Goal: Task Accomplishment & Management: Use online tool/utility

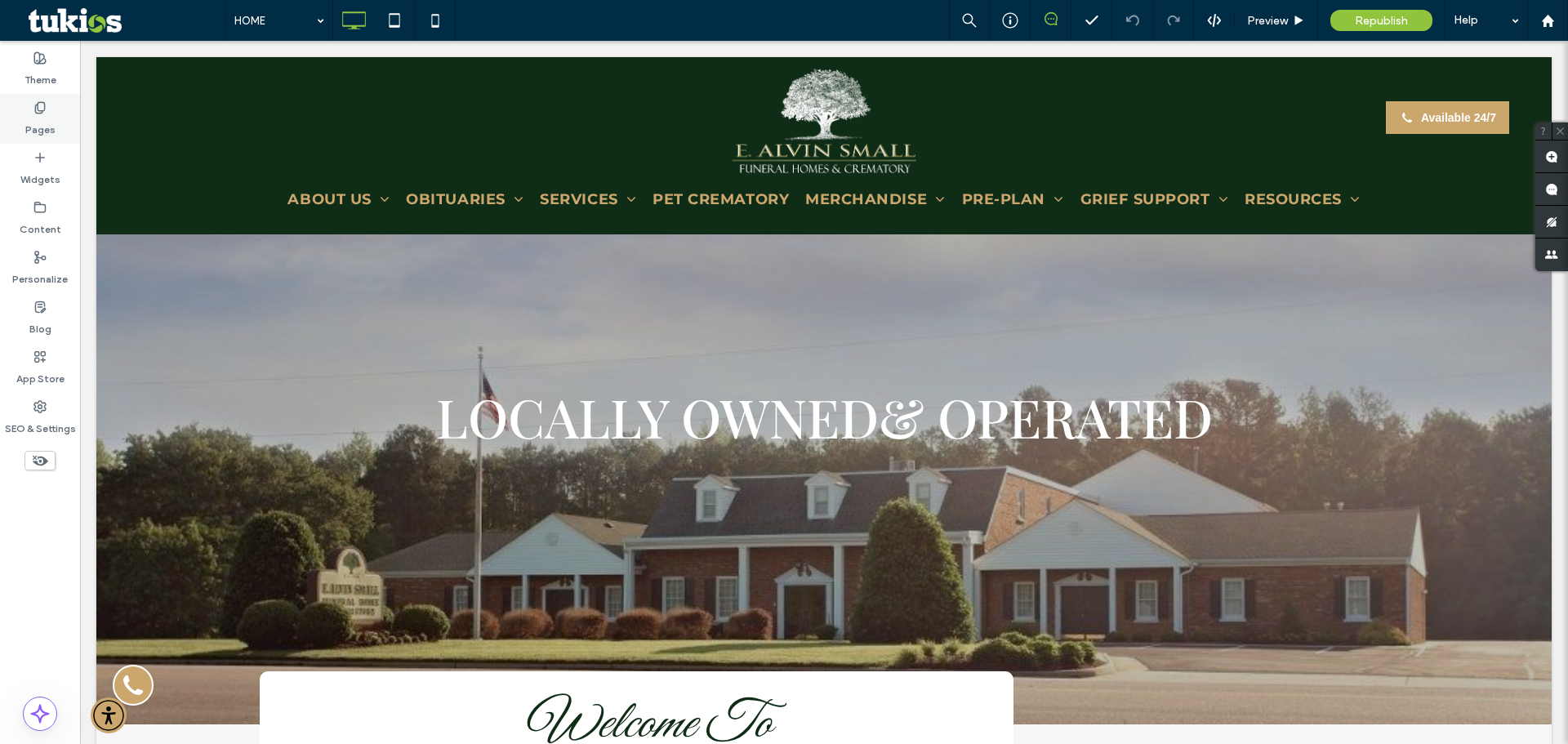
click at [37, 118] on label "Pages" at bounding box center [40, 126] width 30 height 23
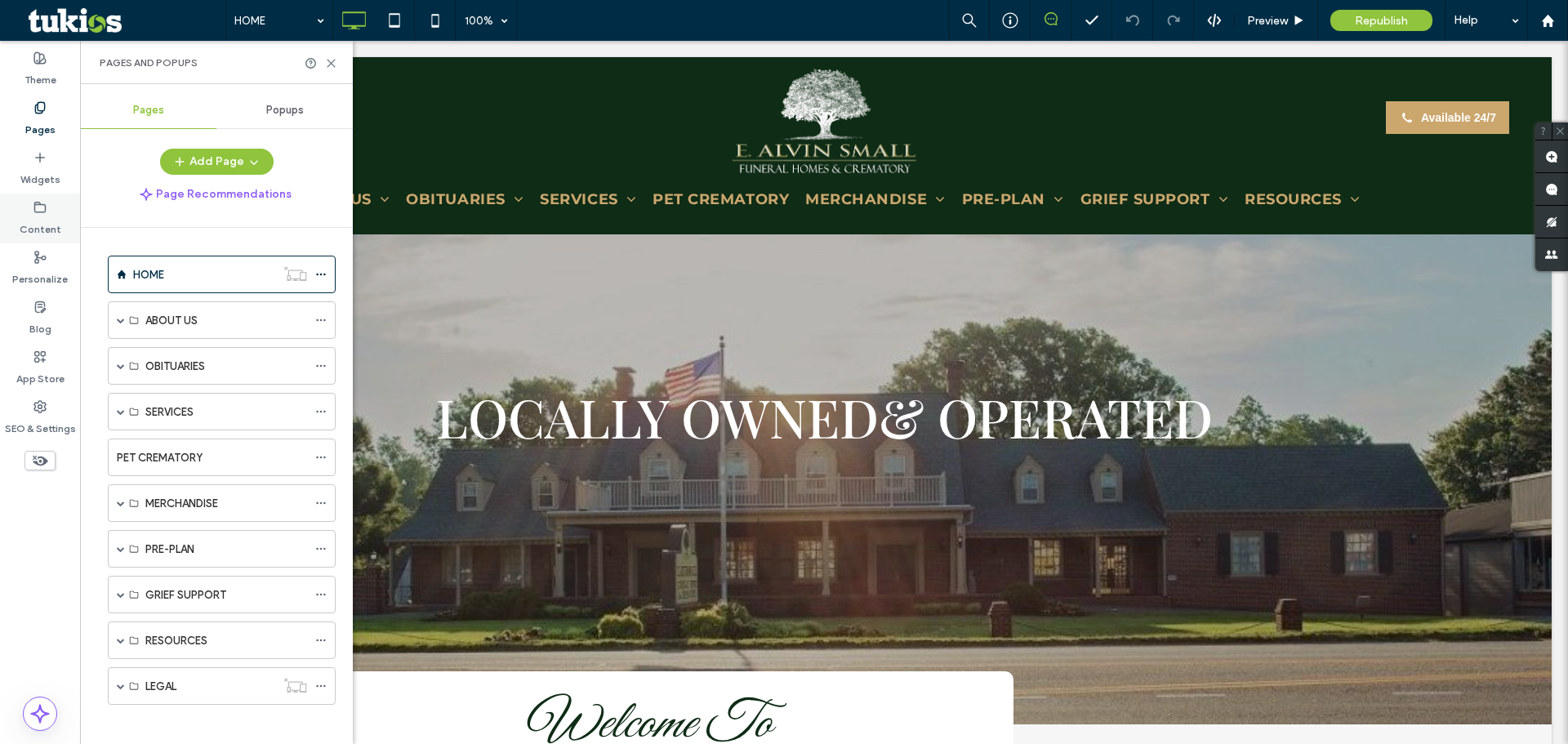
click at [60, 225] on div "Content" at bounding box center [40, 218] width 80 height 49
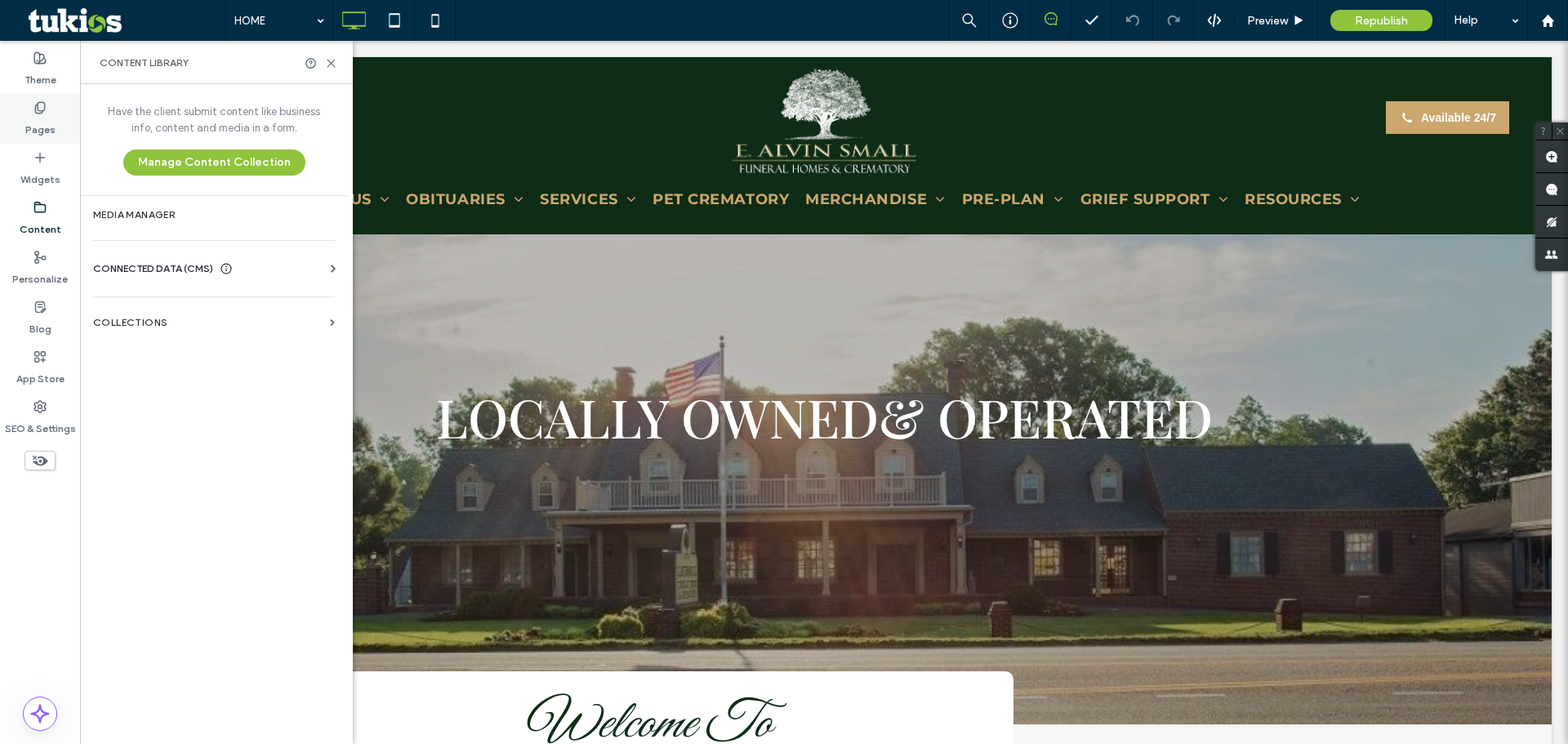
click at [36, 140] on div "Pages" at bounding box center [40, 118] width 80 height 49
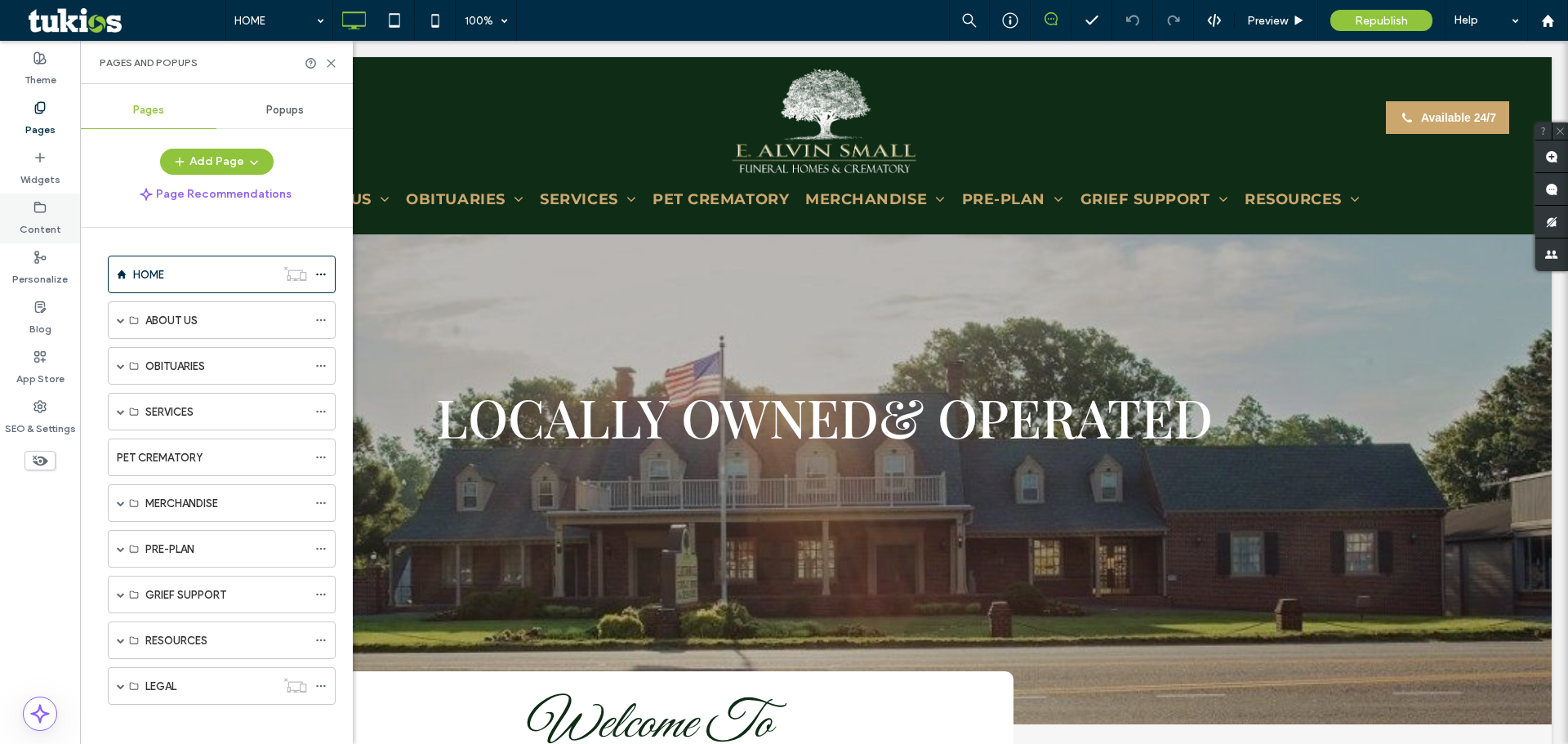
click at [56, 218] on label "Content" at bounding box center [41, 225] width 42 height 23
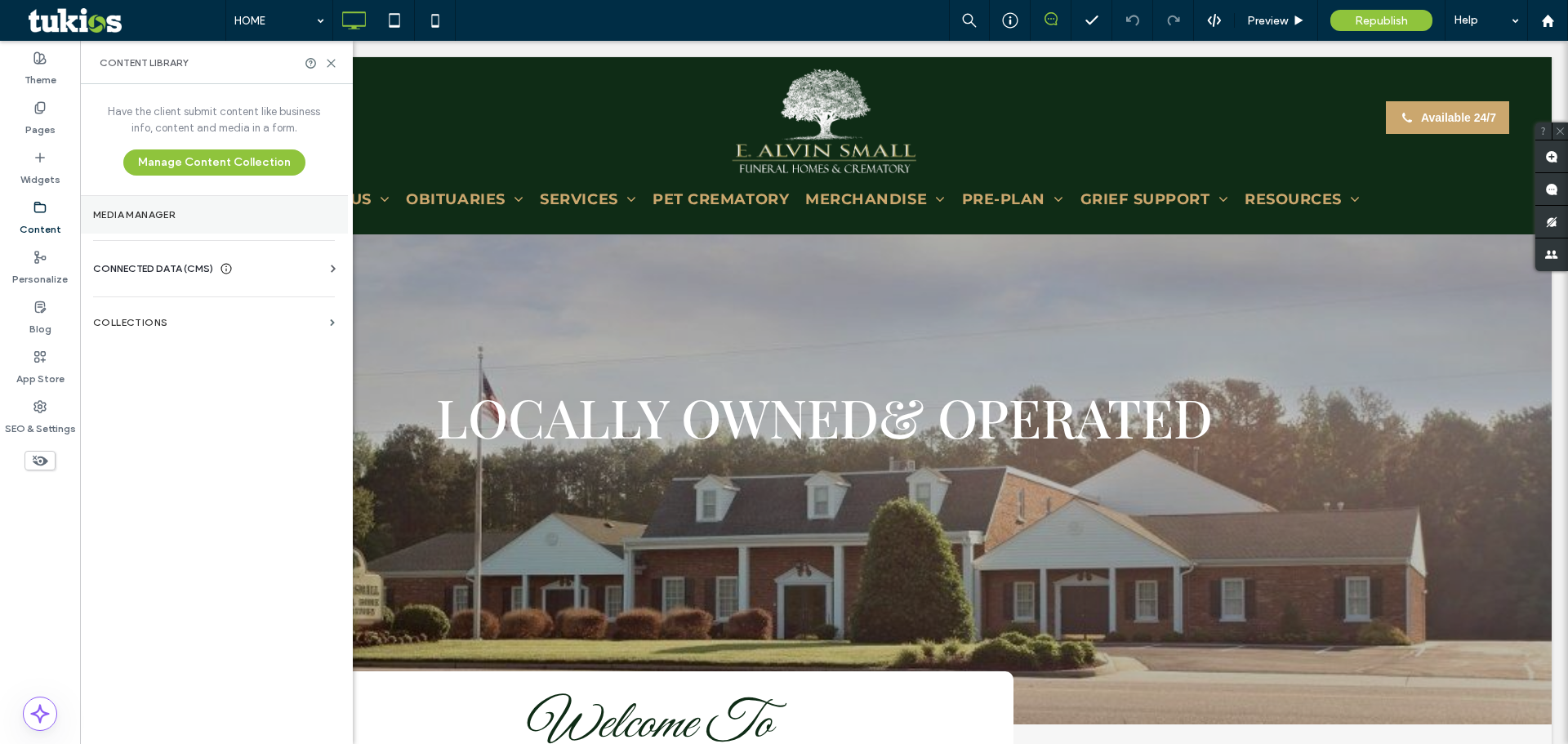
click at [127, 224] on section "Media Manager" at bounding box center [213, 214] width 268 height 37
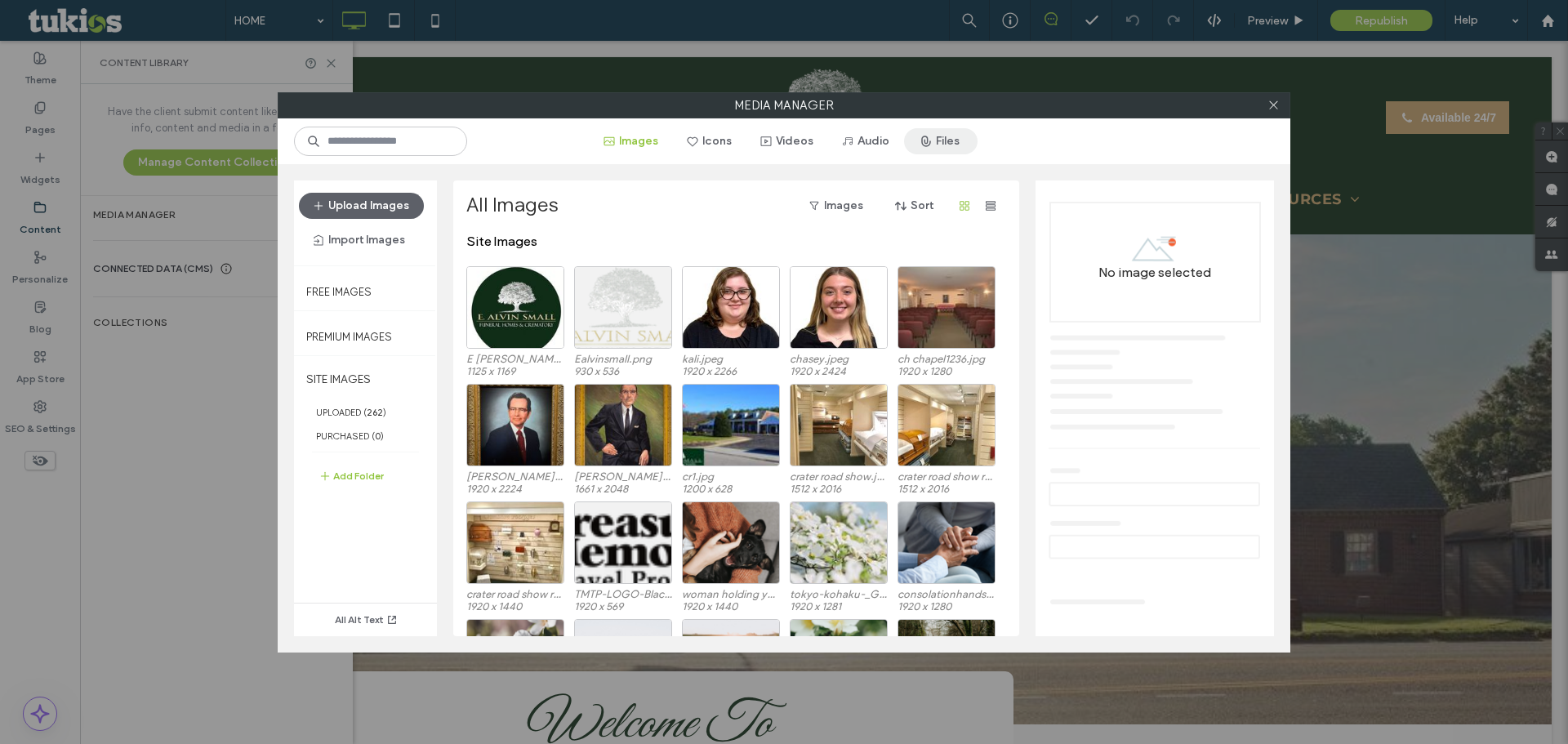
click at [935, 132] on span "button" at bounding box center [927, 141] width 16 height 24
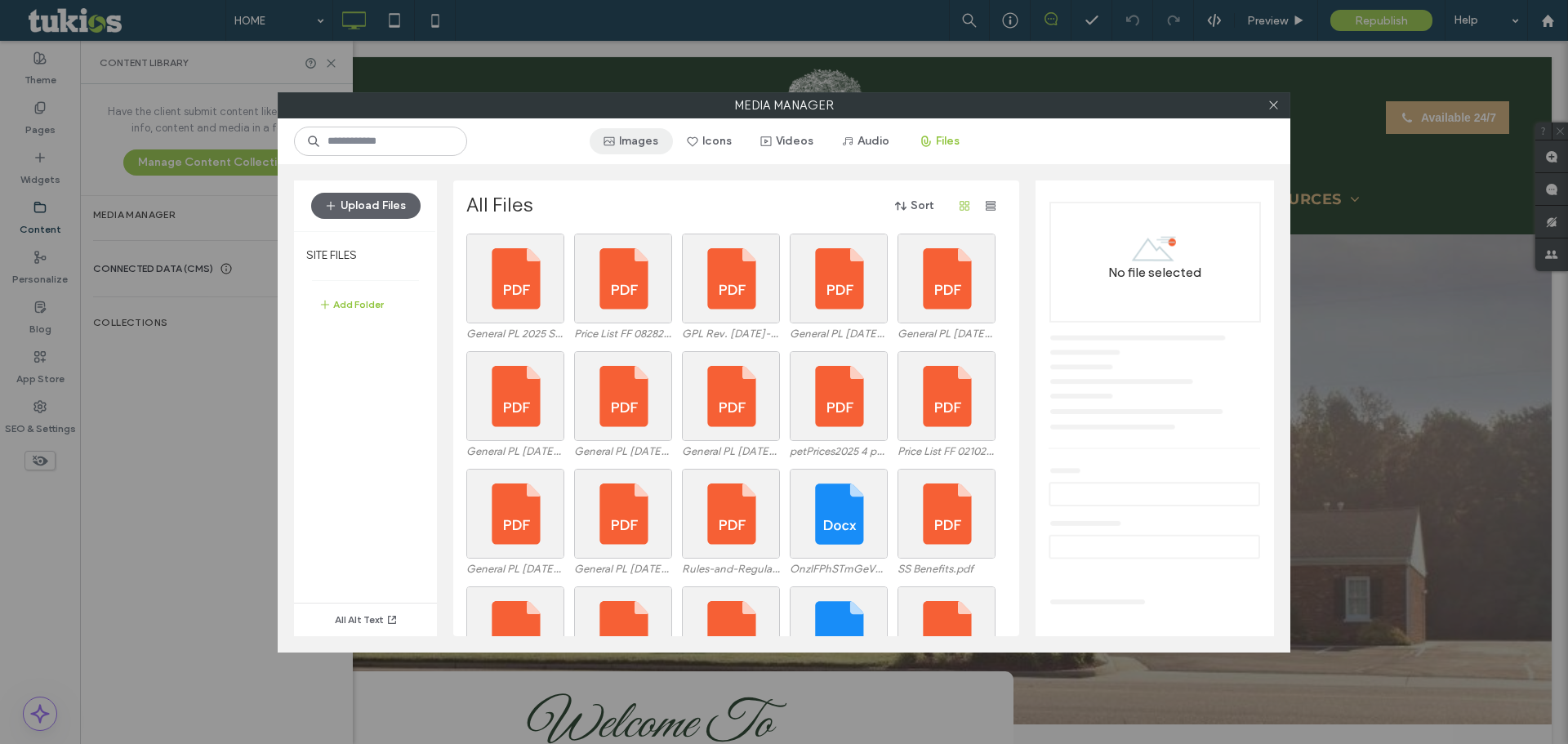
click at [619, 149] on span "button" at bounding box center [610, 141] width 16 height 24
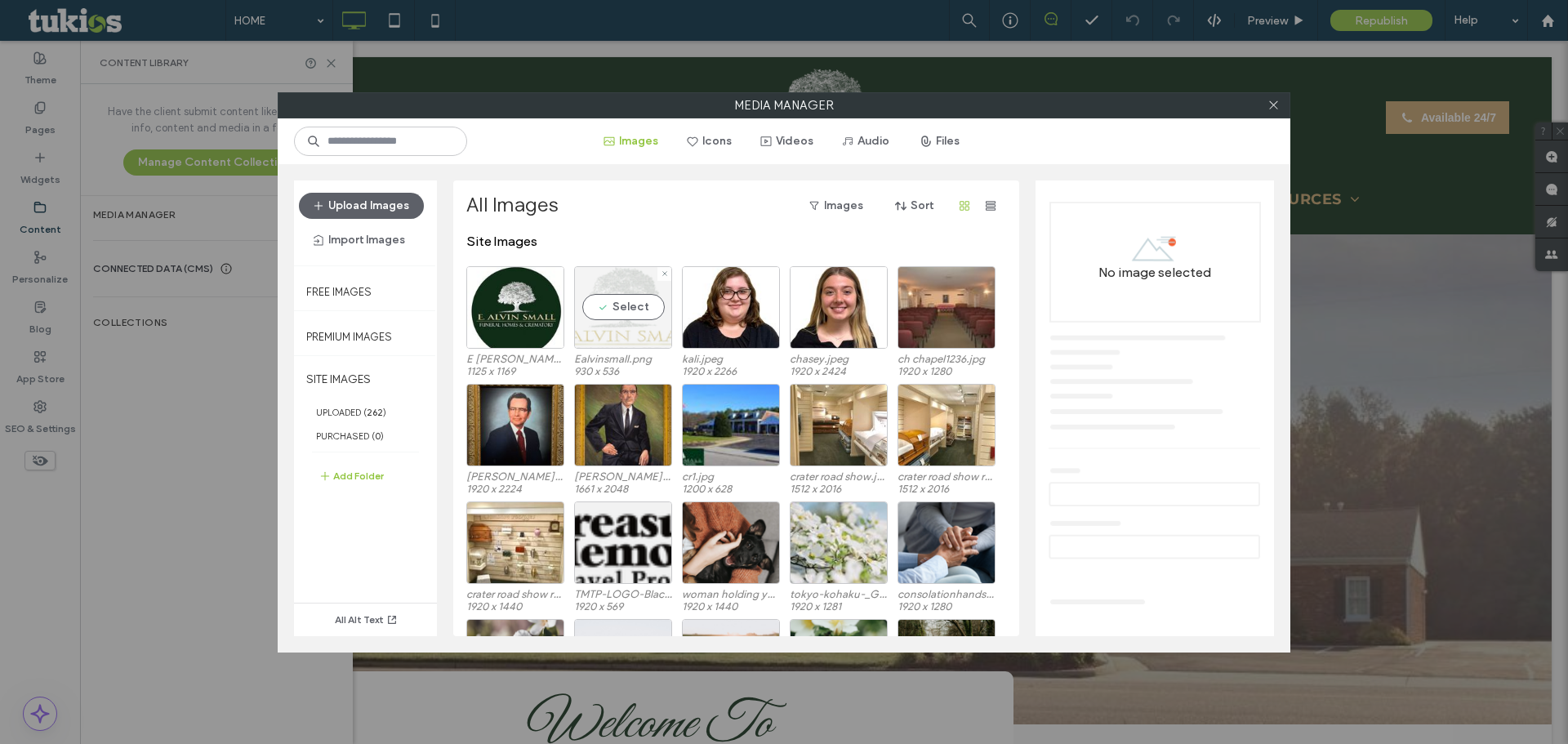
click at [610, 328] on div "Select" at bounding box center [622, 307] width 98 height 82
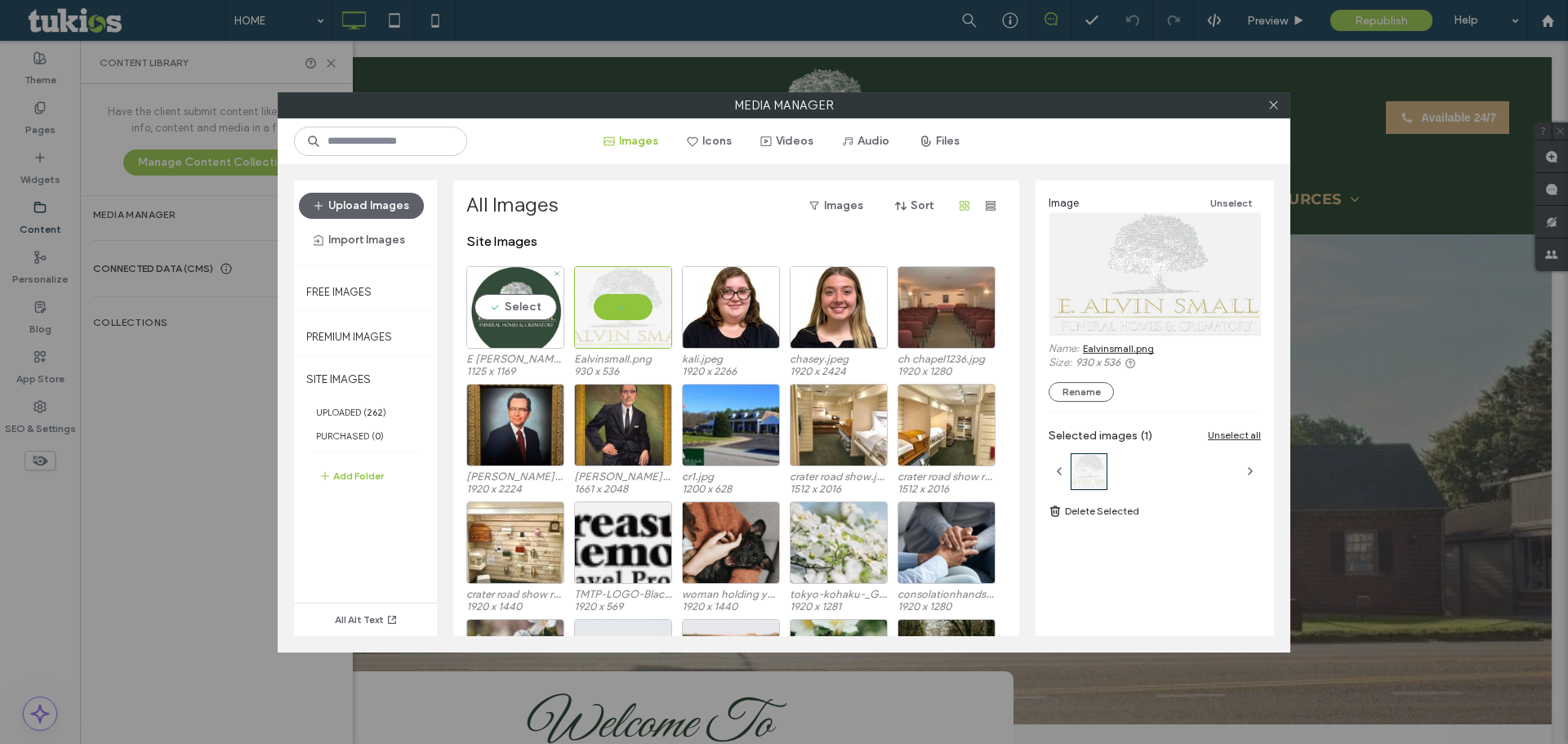
click at [489, 323] on div "Select" at bounding box center [515, 307] width 98 height 82
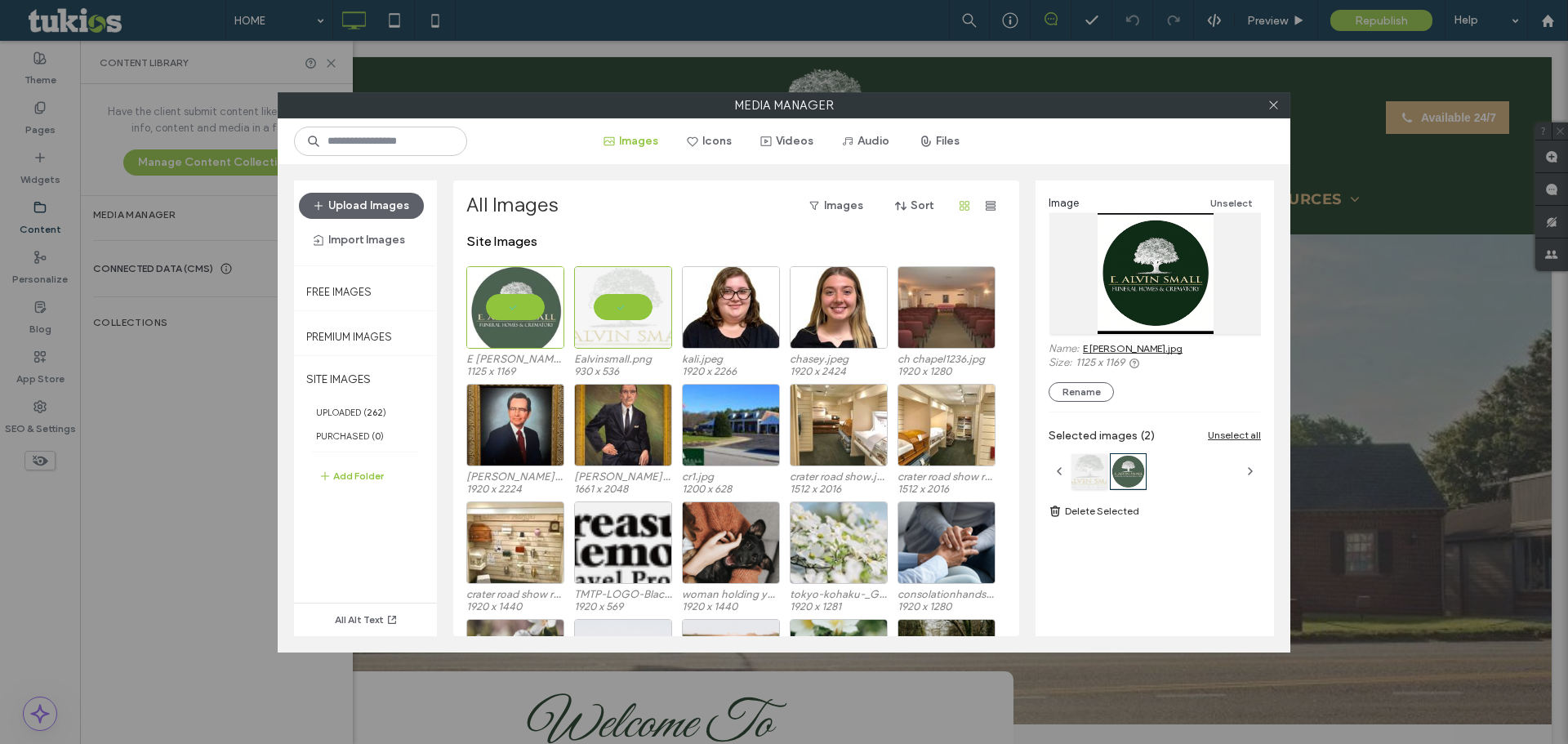
click at [1107, 349] on link "E [PERSON_NAME].jpg" at bounding box center [1132, 349] width 100 height 12
click at [613, 301] on div at bounding box center [622, 307] width 98 height 82
click at [513, 304] on div at bounding box center [515, 307] width 98 height 82
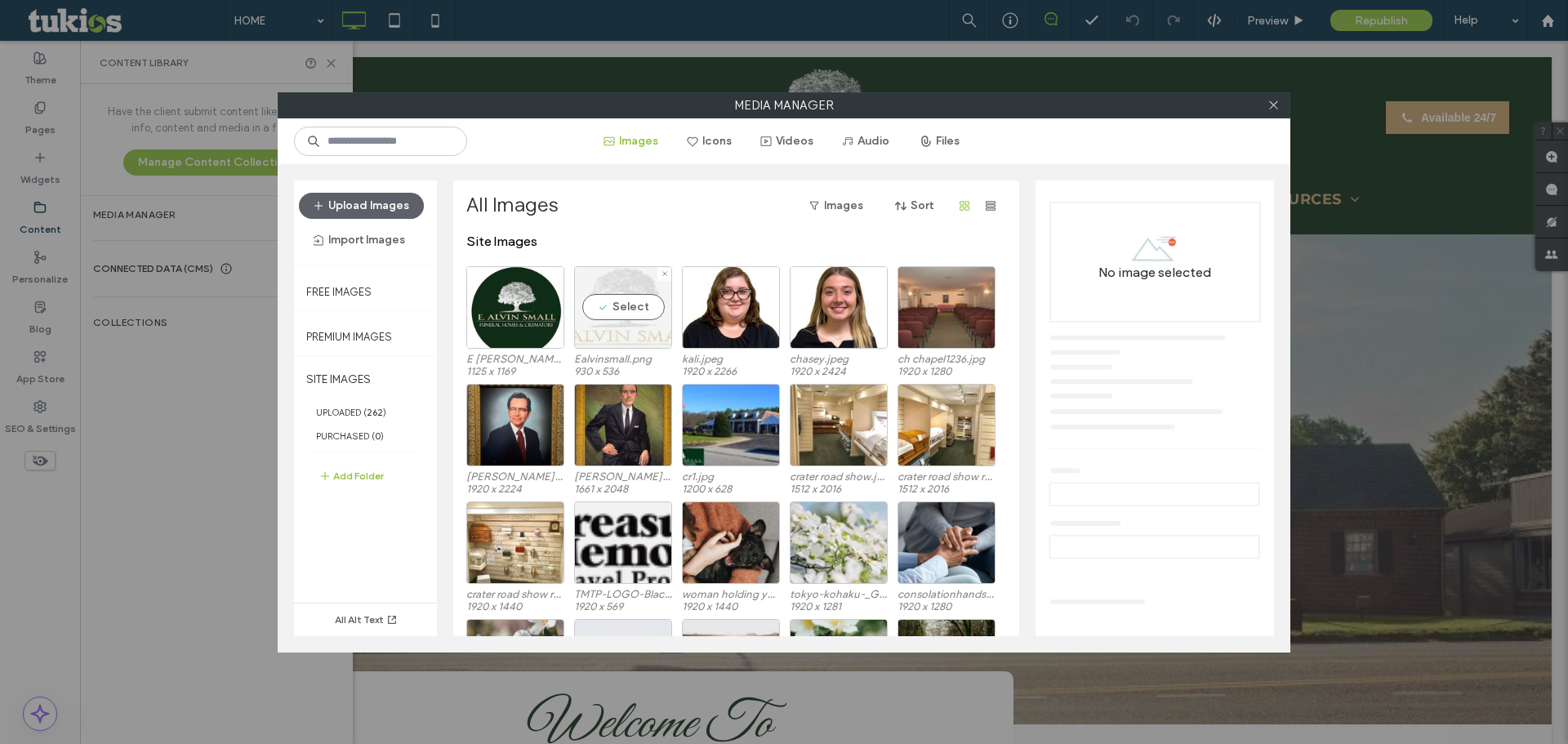
click at [628, 330] on div "Select" at bounding box center [622, 307] width 98 height 82
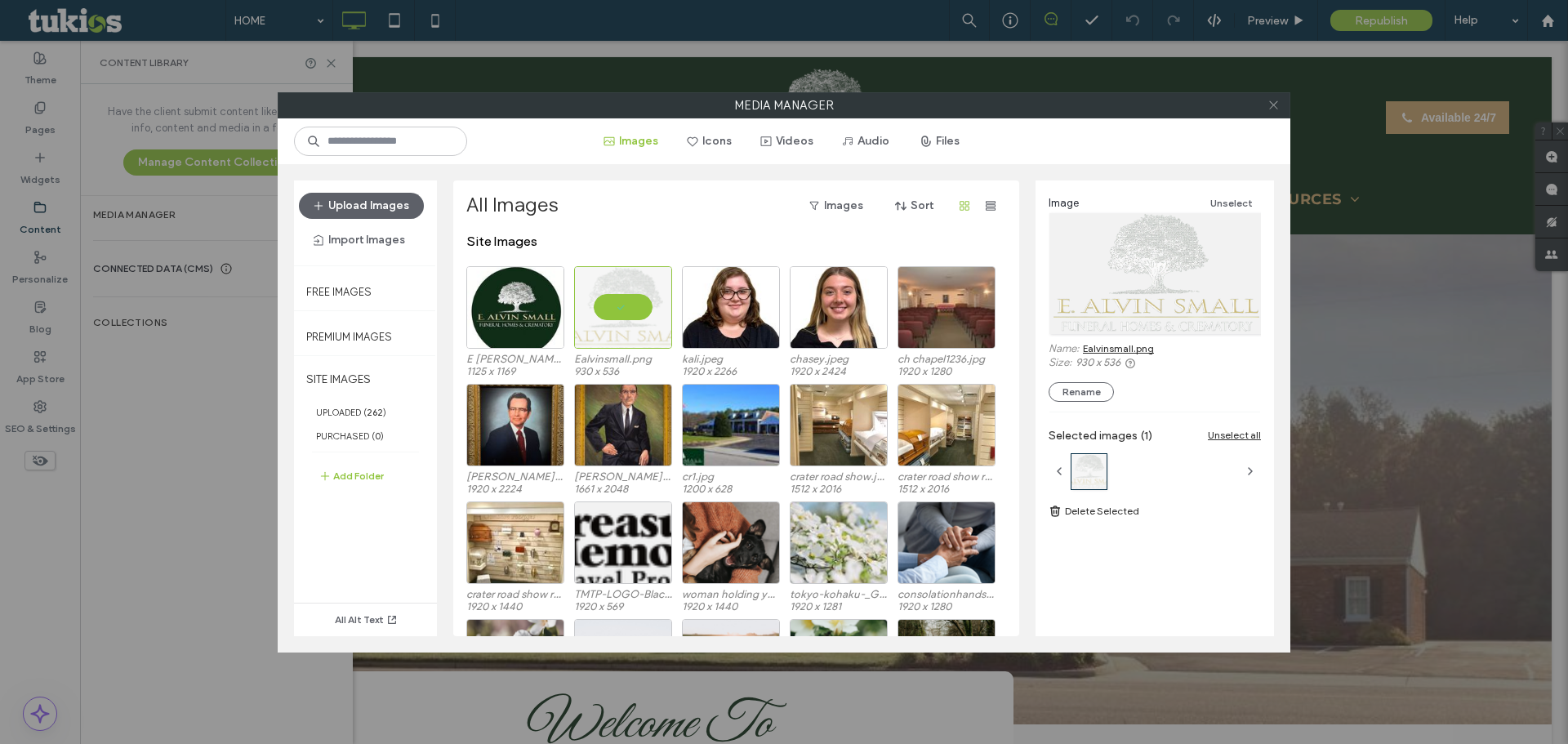
click at [1268, 107] on icon at bounding box center [1273, 105] width 12 height 12
